Goal: Communication & Community: Answer question/provide support

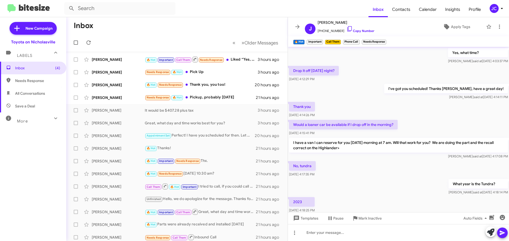
scroll to position [218, 0]
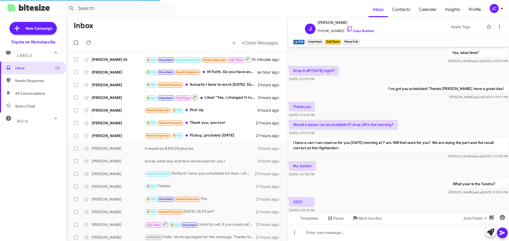
scroll to position [218, 0]
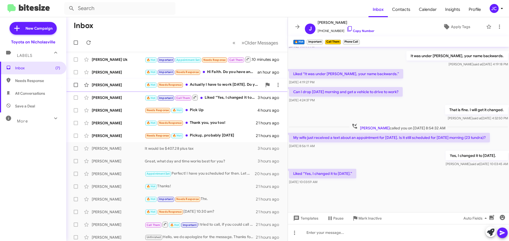
click at [124, 86] on div "[PERSON_NAME]" at bounding box center [118, 84] width 53 height 5
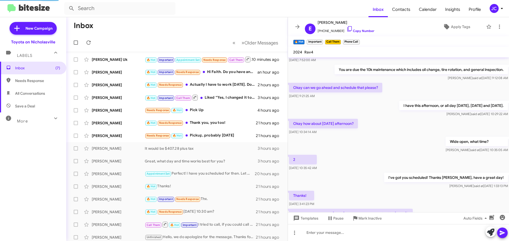
scroll to position [258, 0]
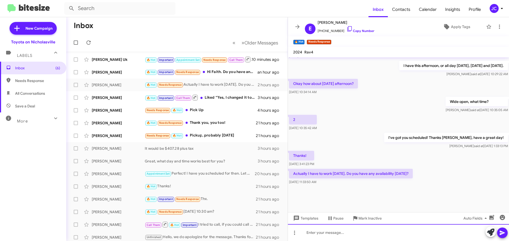
click at [354, 233] on div at bounding box center [398, 232] width 221 height 17
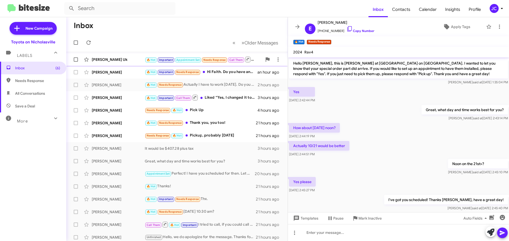
click at [109, 61] on div "[PERSON_NAME] Uk" at bounding box center [118, 59] width 53 height 5
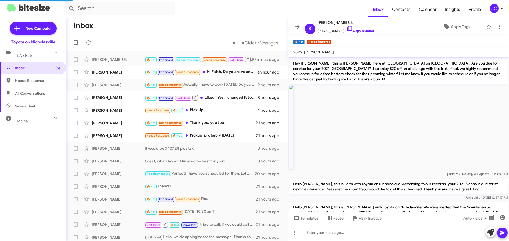
scroll to position [401, 0]
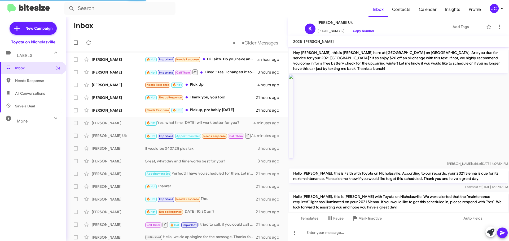
scroll to position [390, 0]
